Goal: Find specific page/section: Find specific page/section

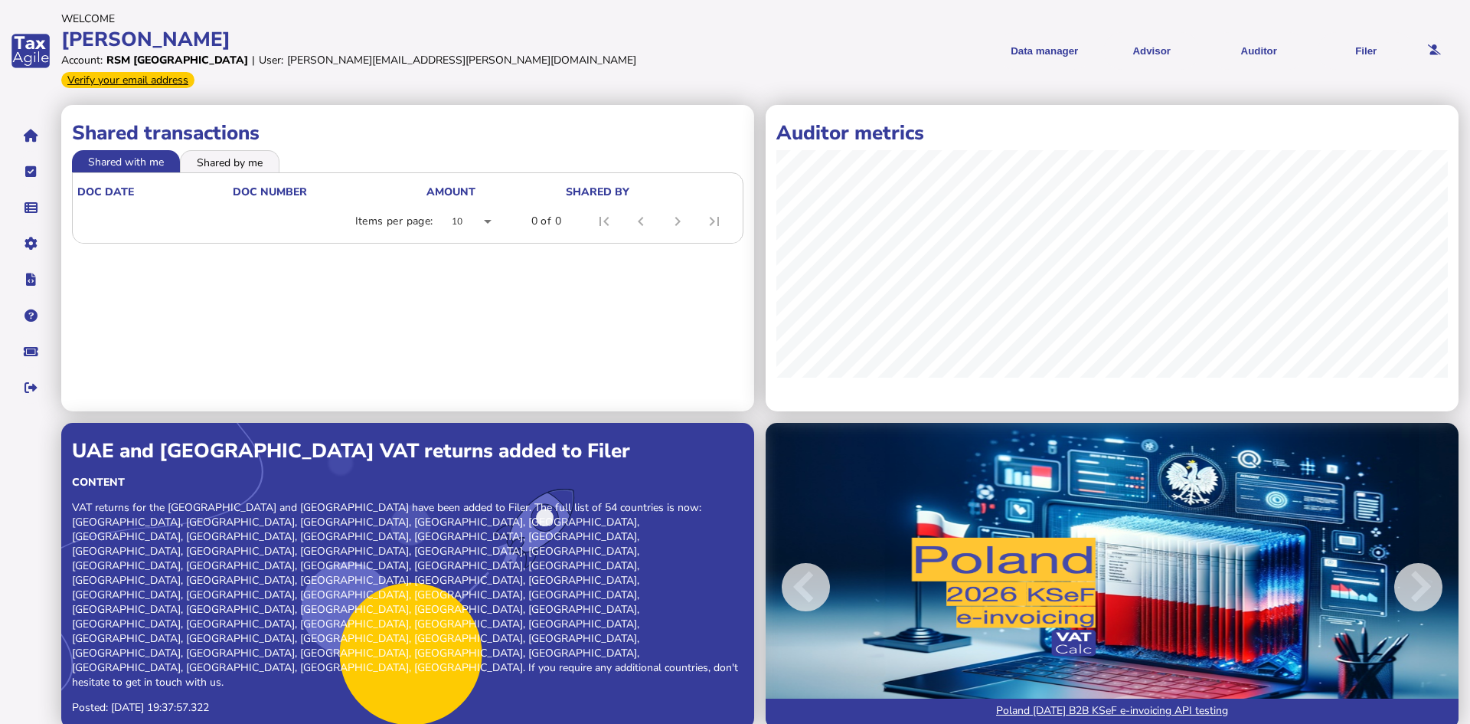
click at [194, 72] on div "Verify your email address" at bounding box center [127, 80] width 133 height 16
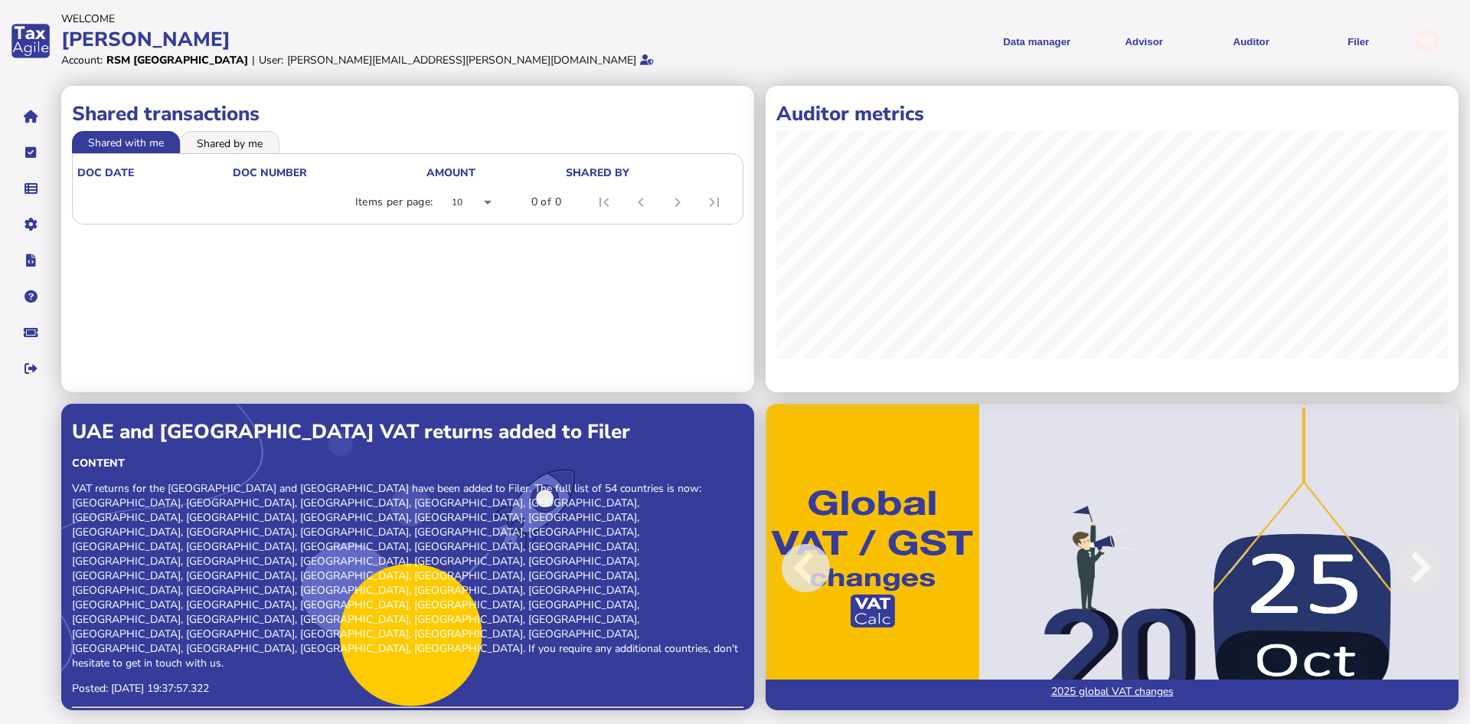
click at [8, 227] on menu "VAT Transaction list Upload list Setup Companies Data mappings Tax codes Users …" at bounding box center [30, 242] width 61 height 284
drag, startPoint x: 28, startPoint y: 223, endPoint x: 69, endPoint y: 236, distance: 43.3
click at [28, 224] on icon "navigate application pages" at bounding box center [31, 224] width 13 height 1
click at [89, 244] on link "Companies" at bounding box center [106, 246] width 118 height 24
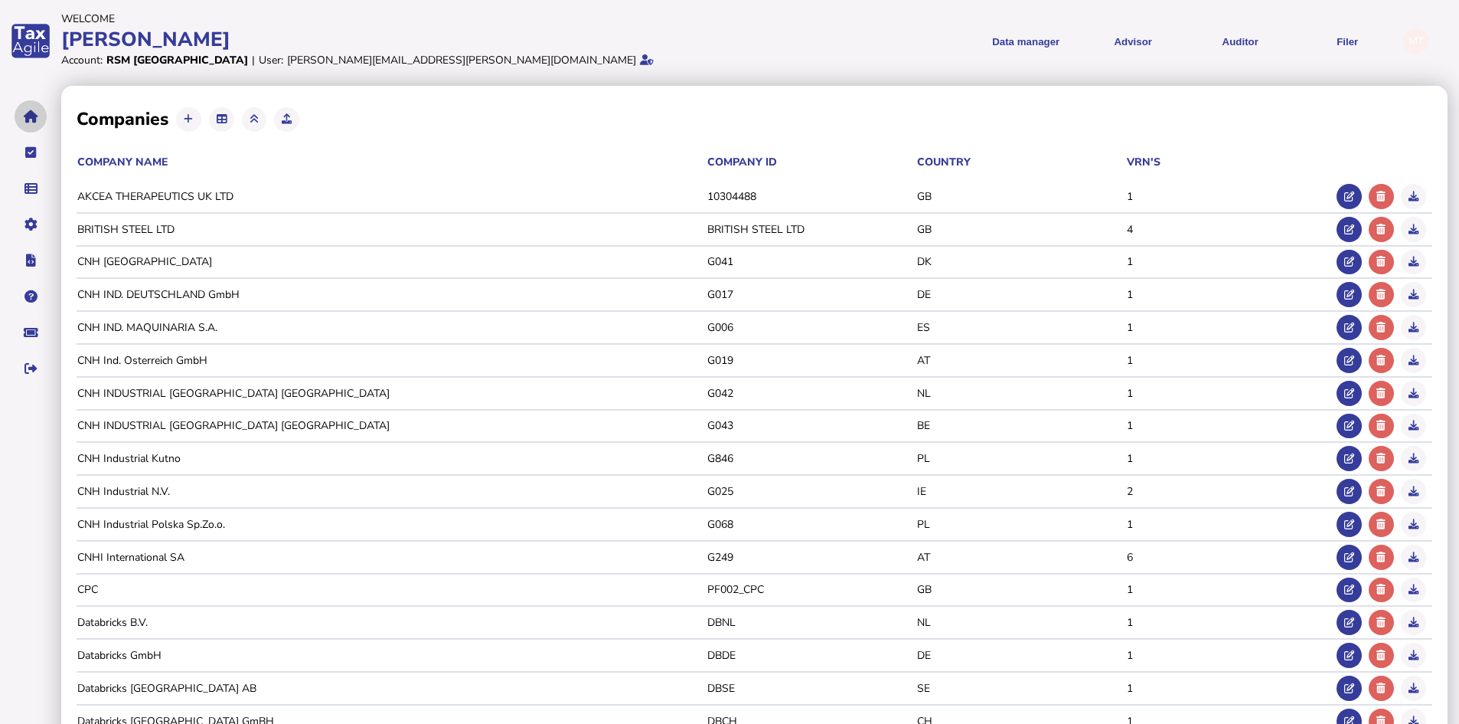
click at [29, 126] on button "navigate application pages" at bounding box center [31, 116] width 32 height 32
